Goal: Information Seeking & Learning: Learn about a topic

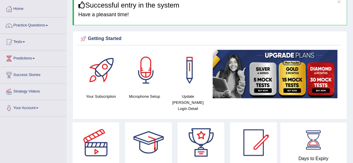
scroll to position [37, 0]
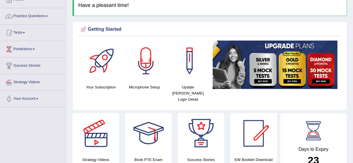
click at [188, 77] on div at bounding box center [189, 61] width 41 height 41
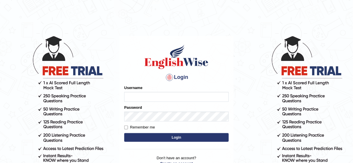
type input "bhuvaneswari_parramatta"
click at [164, 135] on button "Login" at bounding box center [176, 137] width 104 height 9
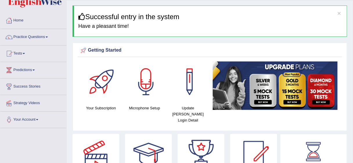
scroll to position [14, 0]
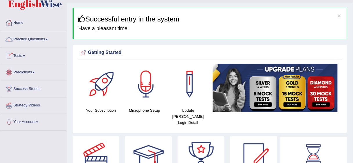
click at [48, 39] on span at bounding box center [47, 39] width 2 height 1
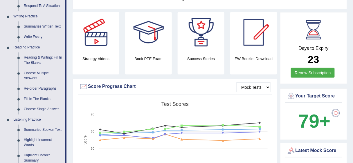
scroll to position [130, 0]
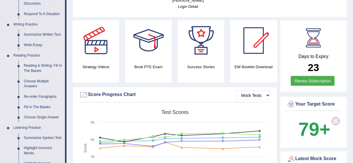
click at [50, 67] on link "Reading & Writing: Fill In The Blanks" at bounding box center [43, 68] width 44 height 15
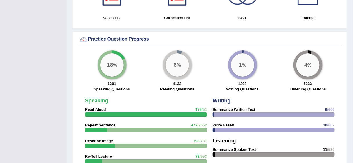
scroll to position [405, 0]
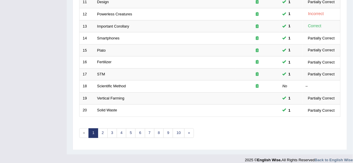
scroll to position [218, 0]
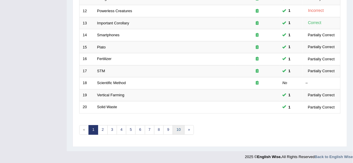
click at [179, 126] on link "10" at bounding box center [179, 130] width 12 height 10
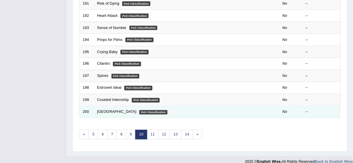
scroll to position [218, 0]
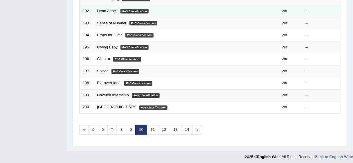
click at [279, 8] on td "No" at bounding box center [290, 11] width 23 height 12
click at [279, 8] on td at bounding box center [256, 11] width 43 height 12
click at [282, 10] on td "No" at bounding box center [290, 11] width 23 height 12
click at [103, 10] on link "Heart Attack" at bounding box center [107, 11] width 21 height 4
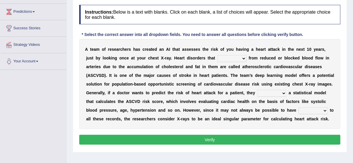
scroll to position [93, 0]
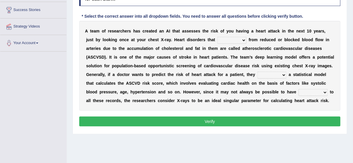
click at [233, 38] on select "vary receive originate exempt" at bounding box center [231, 40] width 29 height 7
select select "vary"
click at [217, 37] on select "vary receive originate exempt" at bounding box center [231, 40] width 29 height 7
click at [284, 74] on select "present suggest propose employ" at bounding box center [271, 75] width 29 height 7
select select "suggest"
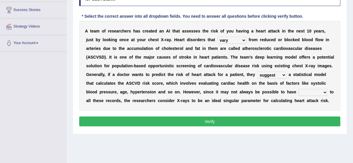
click at [257, 72] on select "present suggest propose employ" at bounding box center [271, 75] width 29 height 7
click at [325, 94] on select "right potential access room" at bounding box center [312, 92] width 29 height 7
select select "access"
click at [298, 89] on select "right potential access room" at bounding box center [312, 92] width 29 height 7
click at [269, 120] on button "Verify" at bounding box center [209, 122] width 261 height 10
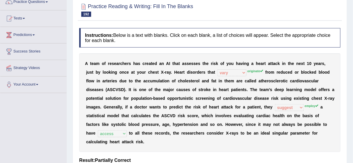
scroll to position [2, 0]
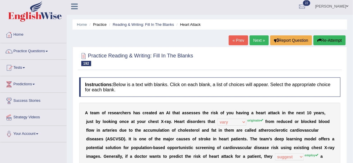
click at [257, 39] on link "Next »" at bounding box center [258, 40] width 19 height 10
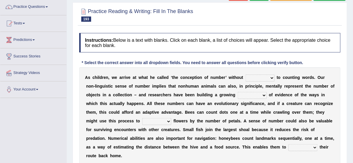
scroll to position [70, 0]
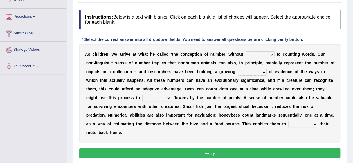
click at [270, 56] on select "discourse coarse recourse course" at bounding box center [259, 54] width 29 height 7
select select "course"
click at [245, 51] on select "discourse coarse recourse course" at bounding box center [259, 54] width 29 height 7
click at [264, 73] on select "need market body awareness" at bounding box center [251, 72] width 29 height 7
select select "awareness"
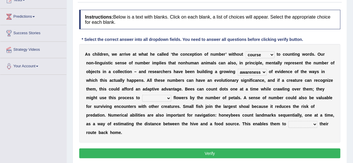
click at [237, 69] on select "need market body awareness" at bounding box center [251, 72] width 29 height 7
click at [168, 98] on select "value plant identify order" at bounding box center [156, 98] width 29 height 7
select select "value"
click at [142, 95] on select "value plant identify order" at bounding box center [156, 98] width 29 height 7
click at [312, 123] on select "slot clot plot blot" at bounding box center [302, 124] width 29 height 7
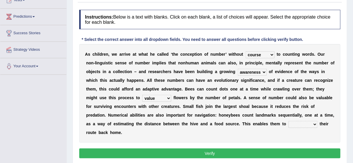
select select "plot"
click at [288, 121] on select "slot clot plot blot" at bounding box center [302, 124] width 29 height 7
click at [210, 153] on button "Verify" at bounding box center [209, 153] width 261 height 10
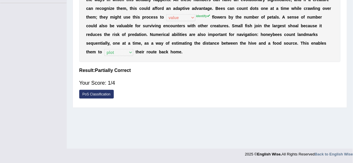
scroll to position [0, 0]
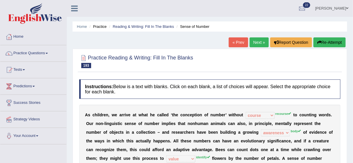
click at [253, 44] on link "Next »" at bounding box center [258, 42] width 19 height 10
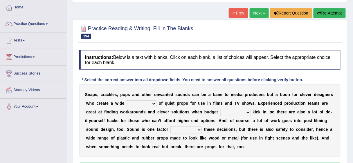
scroll to position [48, 0]
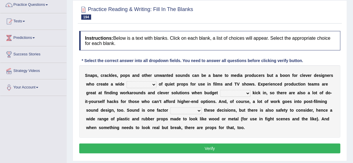
click at [155, 85] on select "range structure publication function" at bounding box center [141, 84] width 30 height 7
select select "range"
click at [126, 81] on select "range structure publication function" at bounding box center [141, 84] width 30 height 7
click at [155, 85] on select "range structure publication function" at bounding box center [141, 84] width 30 height 7
click at [247, 94] on select "services percents constraints events" at bounding box center [235, 93] width 30 height 7
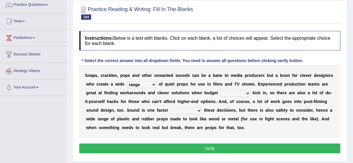
click at [220, 90] on select "services percents constraints events" at bounding box center [235, 93] width 30 height 7
click at [246, 92] on select "services percents constraints events" at bounding box center [235, 93] width 30 height 7
select select "services"
click at [220, 90] on select "services percents constraints events" at bounding box center [235, 93] width 30 height 7
click at [247, 90] on select "services percents constraints events" at bounding box center [235, 93] width 30 height 7
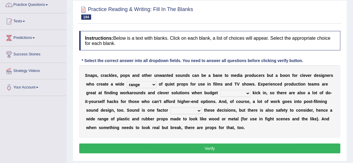
select select "services"
click at [220, 90] on select "services percents constraints events" at bounding box center [235, 93] width 30 height 7
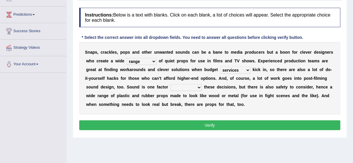
click at [199, 87] on select "specializing removing driving celebrating" at bounding box center [185, 87] width 31 height 7
select select "specializing"
click at [170, 84] on select "specializing removing driving celebrating" at bounding box center [185, 87] width 31 height 7
click at [211, 125] on button "Verify" at bounding box center [209, 125] width 261 height 10
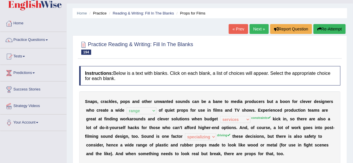
scroll to position [23, 0]
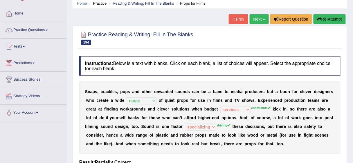
click at [260, 21] on link "Next »" at bounding box center [258, 19] width 19 height 10
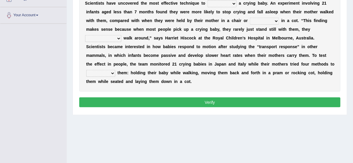
scroll to position [120, 0]
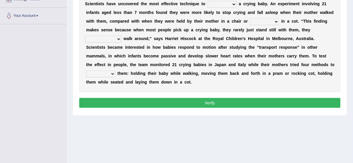
click at [232, 3] on select "writhe swathe scythe soothe" at bounding box center [221, 4] width 29 height 7
select select "soothe"
click at [207, 1] on select "writhe swathe scythe soothe" at bounding box center [221, 4] width 29 height 7
click at [275, 21] on select "lay laid lied lying" at bounding box center [264, 21] width 29 height 7
select select "lied"
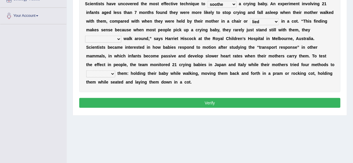
click at [250, 18] on select "lay laid lied lying" at bounding box center [264, 21] width 29 height 7
click at [117, 40] on select "constructively collectively interrogatively instinctively" at bounding box center [103, 39] width 36 height 7
select select "constructively"
click at [85, 36] on select "constructively collectively interrogatively instinctively" at bounding box center [103, 39] width 36 height 7
click at [112, 75] on select "palm psalm calm balm" at bounding box center [100, 73] width 29 height 7
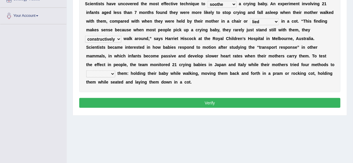
select select "calm"
click at [86, 70] on select "palm psalm calm balm" at bounding box center [100, 73] width 29 height 7
click at [193, 99] on button "Verify" at bounding box center [209, 103] width 261 height 10
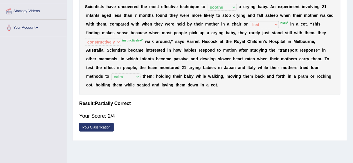
scroll to position [97, 0]
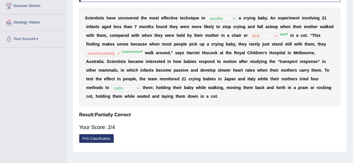
drag, startPoint x: 188, startPoint y: 81, endPoint x: 178, endPoint y: 97, distance: 19.1
click at [178, 97] on div "S c i e n t i s t s h a v e u n c o v e r e d t h e m o s t e f f e c t i v e t…" at bounding box center [209, 57] width 261 height 99
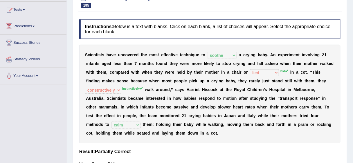
scroll to position [25, 0]
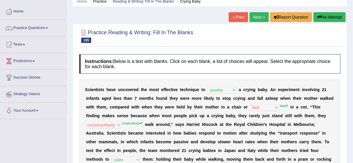
click at [262, 19] on link "Next »" at bounding box center [258, 17] width 19 height 10
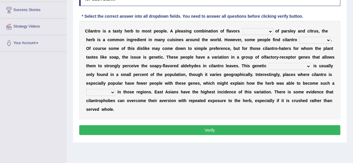
click at [268, 31] on select "remnant offensive affluent reminiscent" at bounding box center [257, 31] width 31 height 7
select select "affluent"
click at [242, 28] on select "remnant offensive affluent reminiscent" at bounding box center [257, 31] width 31 height 7
click at [328, 39] on select "vaccinating revolting suspecting invigorating" at bounding box center [315, 40] width 32 height 7
select select "suspecting"
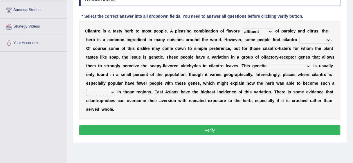
click at [299, 37] on select "vaccinating revolting suspecting invigorating" at bounding box center [315, 40] width 32 height 7
click at [295, 67] on select "taint density dam [PERSON_NAME]" at bounding box center [289, 66] width 42 height 7
select select "taint"
click at [268, 63] on select "taint density dam [PERSON_NAME]" at bounding box center [289, 66] width 42 height 7
click at [112, 93] on select "homestay mainstay stay overstay" at bounding box center [100, 92] width 29 height 7
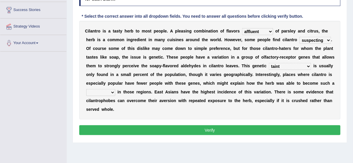
select select "overstay"
click at [86, 89] on select "homestay mainstay stay overstay" at bounding box center [100, 92] width 29 height 7
click at [197, 129] on button "Verify" at bounding box center [209, 130] width 261 height 10
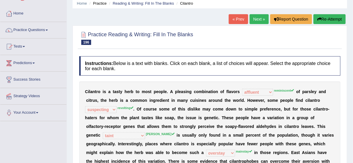
scroll to position [23, 0]
click at [256, 16] on div "Home Practice Reading & Writing: Fill In The Blanks Cilantro « Prev Next » Repo…" at bounding box center [210, 122] width 286 height 290
click at [257, 19] on link "Next »" at bounding box center [258, 19] width 19 height 10
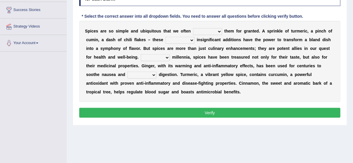
click at [219, 31] on select "get take pick enjoy" at bounding box center [207, 31] width 29 height 7
select select "get"
click at [193, 28] on select "get take pick enjoy" at bounding box center [207, 31] width 29 height 7
click at [191, 39] on select "rightly brightly seemingly gently" at bounding box center [179, 40] width 29 height 7
select select "gently"
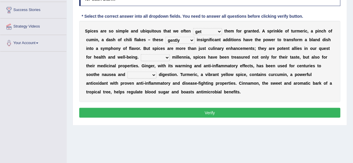
click at [165, 37] on select "rightly brightly seemingly gently" at bounding box center [179, 40] width 29 height 7
click at [166, 57] on select "For Since Beyond From" at bounding box center [155, 57] width 29 height 7
select select "From"
click at [141, 54] on select "For Since Beyond From" at bounding box center [155, 57] width 29 height 7
click at [153, 75] on select "illustrate assign ease lead" at bounding box center [141, 75] width 29 height 7
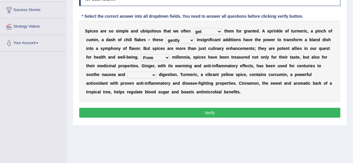
select select "lead"
click at [127, 72] on select "illustrate assign ease lead" at bounding box center [141, 75] width 29 height 7
click at [194, 114] on button "Verify" at bounding box center [209, 113] width 261 height 10
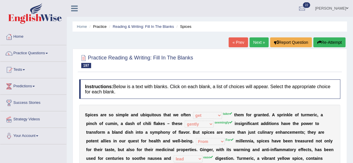
click at [261, 42] on link "Next »" at bounding box center [258, 42] width 19 height 10
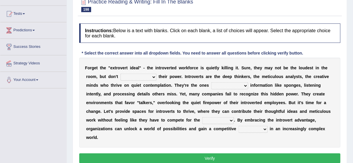
scroll to position [70, 0]
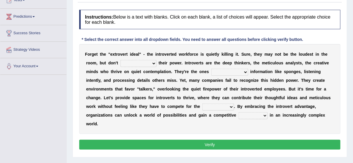
click at [155, 61] on select "underestimate juggle reassure endure" at bounding box center [138, 63] width 36 height 7
select select "underestimate"
click at [120, 60] on select "underestimate juggle reassure endure" at bounding box center [138, 63] width 36 height 7
click at [246, 72] on select "absorbed absorbing have absorbed to absorb" at bounding box center [229, 72] width 37 height 7
select select "absorbing"
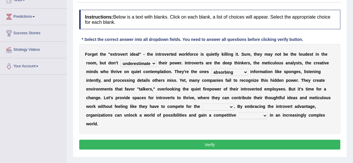
click at [211, 69] on select "absorbed absorbing have absorbed to absorb" at bounding box center [229, 72] width 37 height 7
click at [231, 106] on select "contest spotlight speech microphone" at bounding box center [218, 107] width 32 height 7
click at [164, 126] on div "F o r g e t t h e " e x t r o v e r t i d e a l " - t h e i n t r o v e r t e d…" at bounding box center [209, 89] width 261 height 90
click at [265, 116] on select "tax sword desk edge" at bounding box center [252, 115] width 29 height 7
select select "desk"
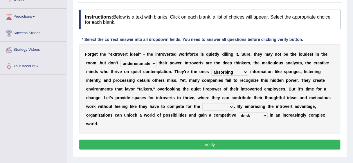
click at [238, 112] on select "tax sword desk edge" at bounding box center [252, 115] width 29 height 7
click at [242, 141] on button "Verify" at bounding box center [209, 145] width 261 height 10
click at [235, 108] on b at bounding box center [236, 106] width 2 height 5
click at [232, 106] on select "contest spotlight speech microphone" at bounding box center [218, 107] width 32 height 7
select select "spotlight"
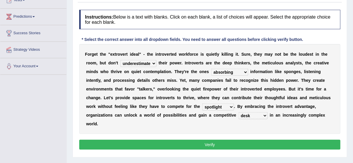
click at [202, 104] on select "contest spotlight speech microphone" at bounding box center [218, 107] width 32 height 7
click at [210, 143] on button "Verify" at bounding box center [209, 145] width 261 height 10
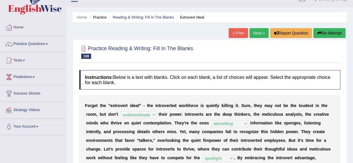
scroll to position [0, 0]
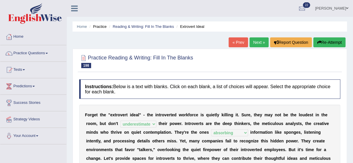
click at [254, 41] on link "Next »" at bounding box center [258, 42] width 19 height 10
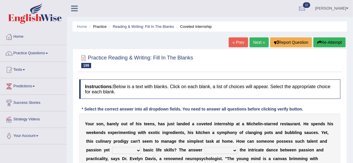
click at [141, 8] on div "Bhuvaneswari Chanapathi Toggle navigation Username: bhuvaneswari_parramatta Acc…" at bounding box center [210, 8] width 286 height 17
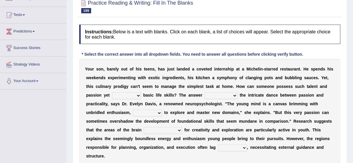
scroll to position [56, 0]
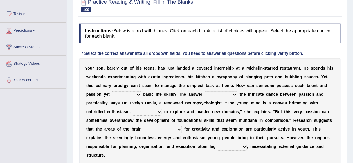
drag, startPoint x: 356, startPoint y: 35, endPoint x: 237, endPoint y: 39, distance: 118.6
click at [237, 39] on h4 "Instructions: Below is a text with blanks. Click on each blank, a list of choic…" at bounding box center [209, 33] width 261 height 19
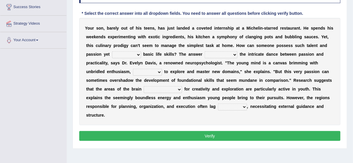
scroll to position [95, 0]
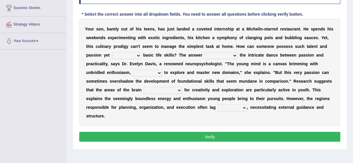
click at [142, 56] on b at bounding box center [142, 55] width 2 height 5
click at [137, 55] on select "deny lack remove embrace" at bounding box center [126, 55] width 29 height 7
click at [112, 52] on select "deny lack remove embrace" at bounding box center [126, 55] width 29 height 7
click at [138, 54] on select "deny lack remove embrace" at bounding box center [126, 55] width 29 height 7
select select "remove"
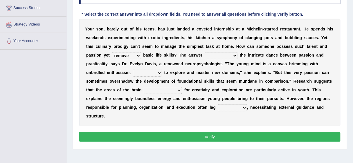
click at [112, 52] on select "deny lack remove embrace" at bounding box center [126, 55] width 29 height 7
click at [234, 53] on select "bases on lies in puts forward sticks to" at bounding box center [220, 55] width 33 height 7
select select "bases on"
click at [204, 52] on select "bases on lies in puts forward sticks to" at bounding box center [220, 55] width 33 height 7
click at [159, 71] on select "potential typical liable eager" at bounding box center [147, 73] width 29 height 7
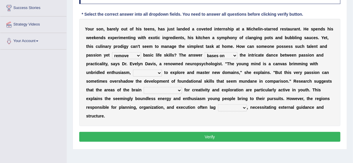
select select "eager"
click at [133, 70] on select "potential typical liable eager" at bounding box center [147, 73] width 29 height 7
click at [179, 89] on select "responsible respond responding are responsible" at bounding box center [163, 90] width 38 height 7
select select "responding"
click at [144, 87] on select "responsible respond responding are responsible" at bounding box center [163, 90] width 38 height 7
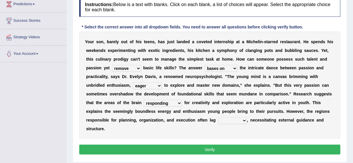
scroll to position [72, 0]
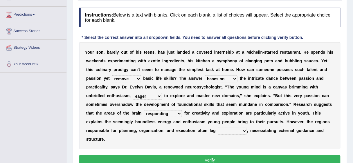
click at [244, 129] on select "before within behind beyond" at bounding box center [232, 131] width 29 height 7
select select "behind"
click at [218, 128] on select "before within behind beyond" at bounding box center [232, 131] width 29 height 7
click at [202, 157] on button "Verify" at bounding box center [209, 160] width 261 height 10
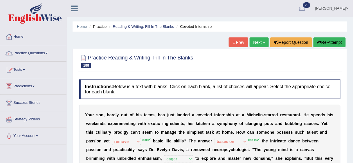
scroll to position [0, 0]
click at [254, 41] on link "Next »" at bounding box center [258, 42] width 19 height 10
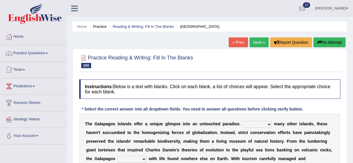
click at [249, 41] on link "Next »" at bounding box center [258, 42] width 19 height 10
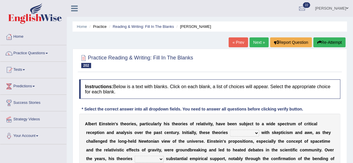
click at [257, 133] on select "have met are met were met met" at bounding box center [244, 133] width 29 height 7
select select "were met"
click at [230, 130] on select "have met are met were met met" at bounding box center [244, 133] width 29 height 7
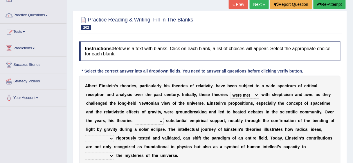
scroll to position [46, 0]
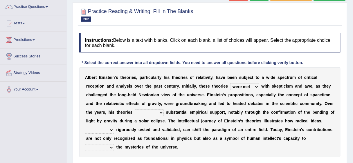
click at [161, 112] on select "revised surpassed gained occupied" at bounding box center [149, 112] width 29 height 7
click at [135, 109] on select "revised surpassed gained occupied" at bounding box center [149, 112] width 29 height 7
click at [161, 112] on select "revised surpassed gained occupied" at bounding box center [149, 112] width 29 height 7
select select "occupied"
click at [135, 109] on select "revised surpassed gained occupied" at bounding box center [149, 112] width 29 height 7
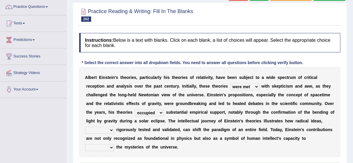
click at [112, 129] on select "whether once where yet" at bounding box center [99, 130] width 29 height 7
select select "once"
click at [85, 127] on select "whether once where yet" at bounding box center [99, 130] width 29 height 7
click at [111, 146] on select "rewrite liberate unravel trust" at bounding box center [99, 147] width 29 height 7
select select "trust"
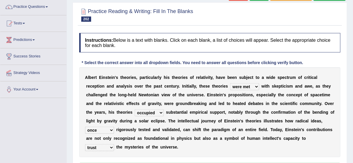
click at [85, 144] on select "rewrite liberate unravel trust" at bounding box center [99, 147] width 29 height 7
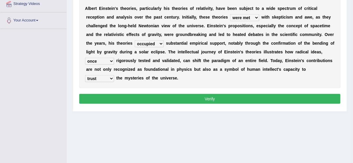
scroll to position [116, 0]
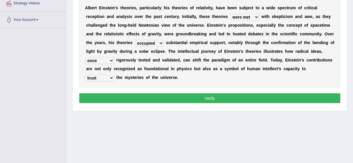
click at [185, 99] on button "Verify" at bounding box center [209, 98] width 261 height 10
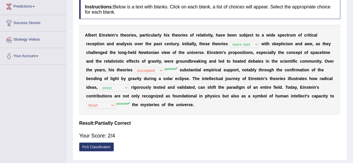
scroll to position [70, 0]
